Goal: Information Seeking & Learning: Find specific page/section

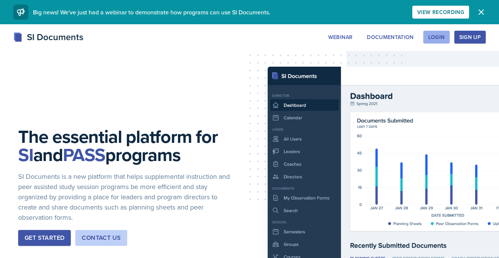
click at [447, 41] on button "Login" at bounding box center [436, 37] width 26 height 13
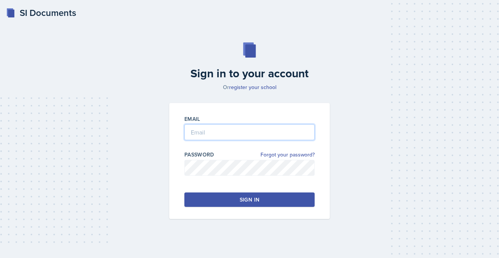
type input "[PERSON_NAME][EMAIL_ADDRESS][PERSON_NAME][DOMAIN_NAME]"
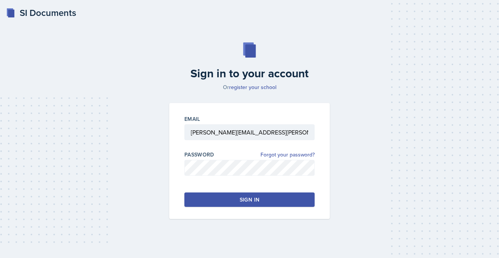
click at [220, 196] on button "Sign in" at bounding box center [249, 199] width 130 height 14
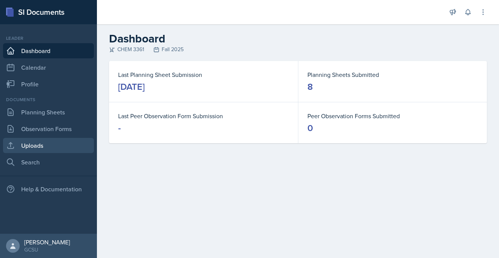
click at [37, 150] on link "Uploads" at bounding box center [48, 145] width 91 height 15
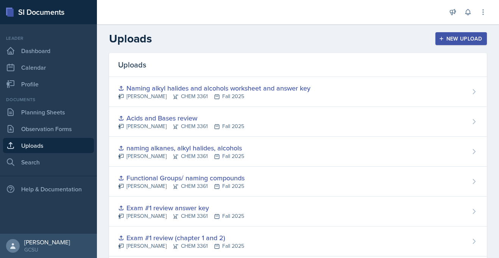
click at [33, 154] on div "Documents Planning Sheets Observation Forms Uploads Search" at bounding box center [48, 132] width 91 height 73
click at [33, 160] on link "Search" at bounding box center [48, 161] width 91 height 15
select select "all"
select select "1"
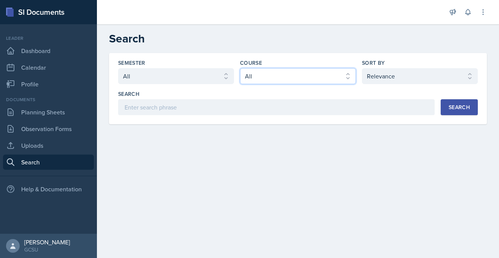
click at [294, 79] on select "Select course All ACCT 3101 ACCT 3102 ASTR 1000 BIOL 1100 BIOL 1107 BIOL 1108 B…" at bounding box center [298, 76] width 116 height 16
select select "b8b24a39-b8b2-4597-9e8c-92b6b9994cd0"
click at [240, 68] on select "Select course All ACCT 3101 ACCT 3102 ASTR 1000 BIOL 1100 BIOL 1107 BIOL 1108 B…" at bounding box center [298, 76] width 116 height 16
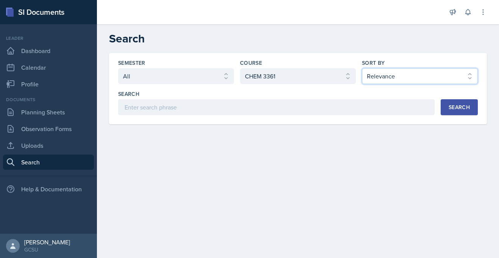
click at [449, 80] on select "Select sort by Relevance Document Date (Asc) Document Date (Desc)" at bounding box center [420, 76] width 116 height 16
select select "3"
click at [362, 68] on select "Select sort by Relevance Document Date (Asc) Document Date (Desc)" at bounding box center [420, 76] width 116 height 16
click at [459, 101] on button "Search" at bounding box center [459, 107] width 37 height 16
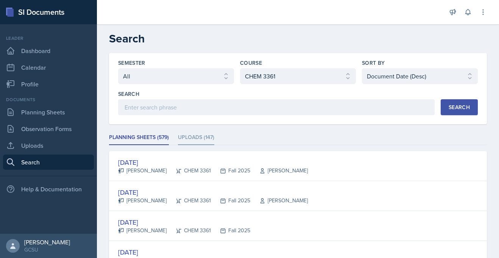
click at [196, 136] on li "Uploads (147)" at bounding box center [196, 137] width 36 height 15
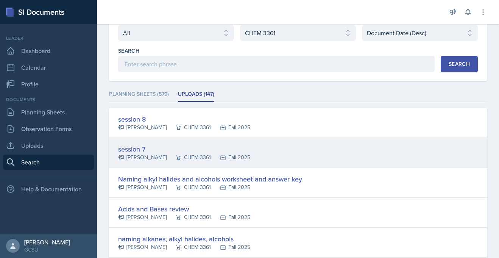
scroll to position [42, 0]
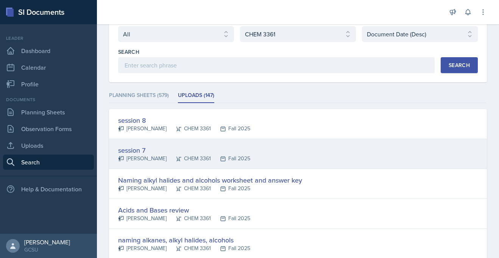
click at [141, 157] on div "[PERSON_NAME]" at bounding box center [142, 158] width 48 height 8
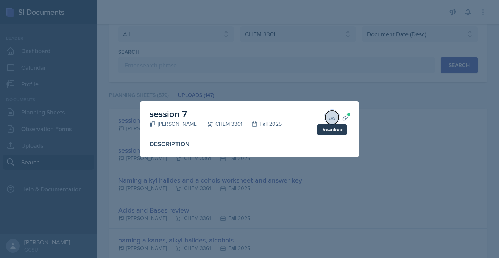
click at [329, 118] on icon at bounding box center [332, 118] width 8 height 8
click at [299, 75] on div at bounding box center [249, 129] width 499 height 258
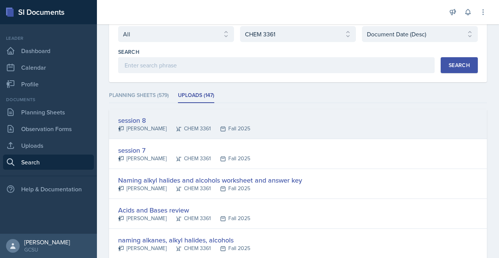
click at [206, 122] on div "session 8" at bounding box center [184, 120] width 132 height 10
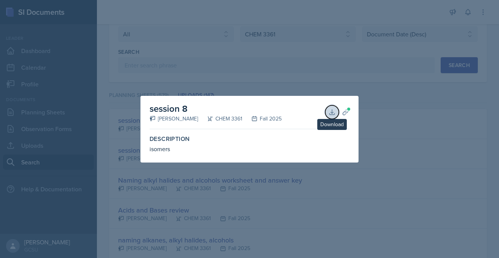
click at [330, 111] on icon at bounding box center [332, 112] width 8 height 8
